Goal: Transaction & Acquisition: Purchase product/service

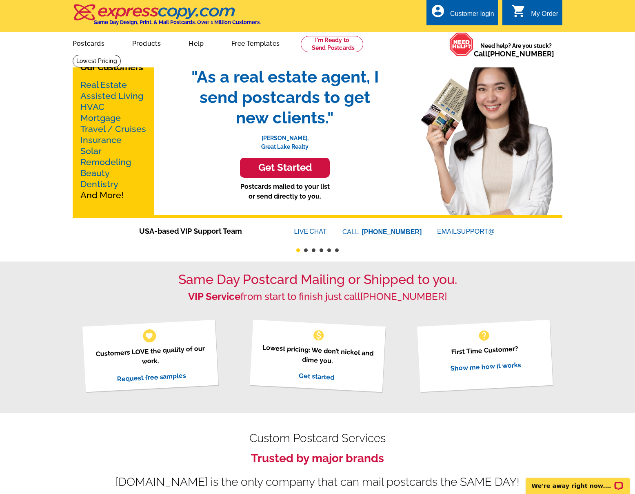
click at [271, 171] on h3 "Get Started" at bounding box center [284, 168] width 69 height 12
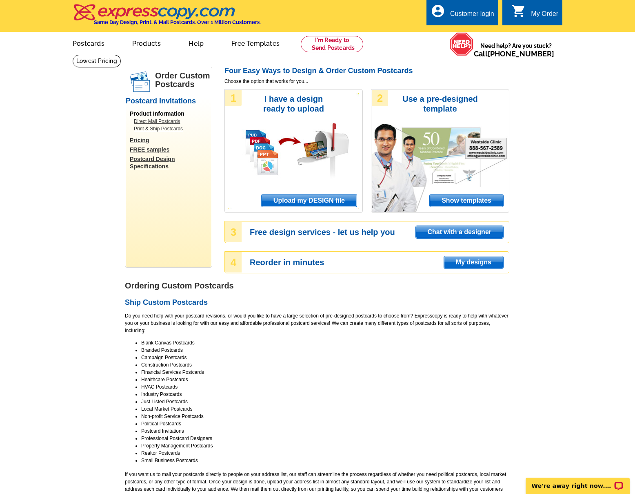
click at [466, 198] on span "Show templates" at bounding box center [466, 200] width 73 height 12
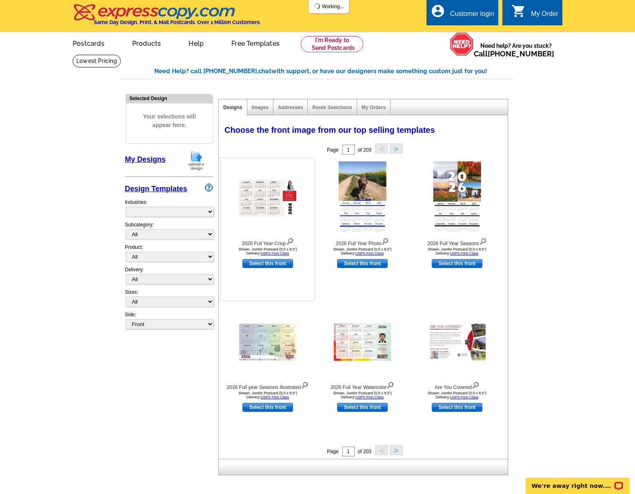
select select "971"
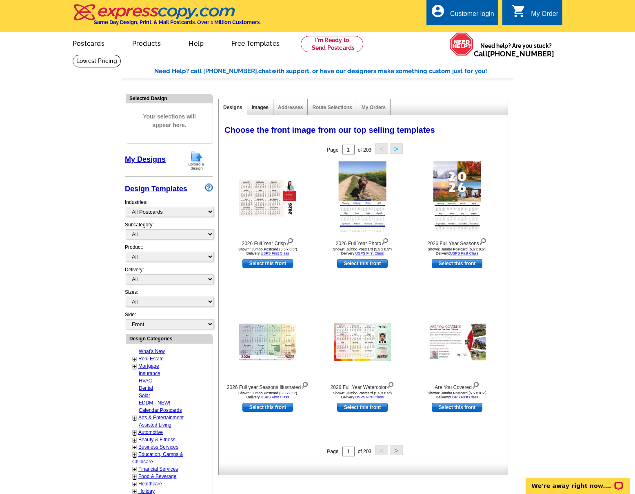
click at [262, 108] on link "Images" at bounding box center [260, 108] width 17 height 6
click at [236, 106] on link "Designs" at bounding box center [232, 108] width 19 height 6
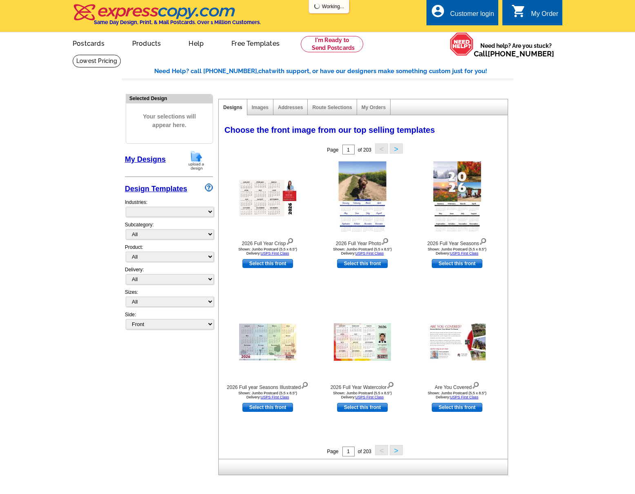
select select "971"
